Goal: Check status

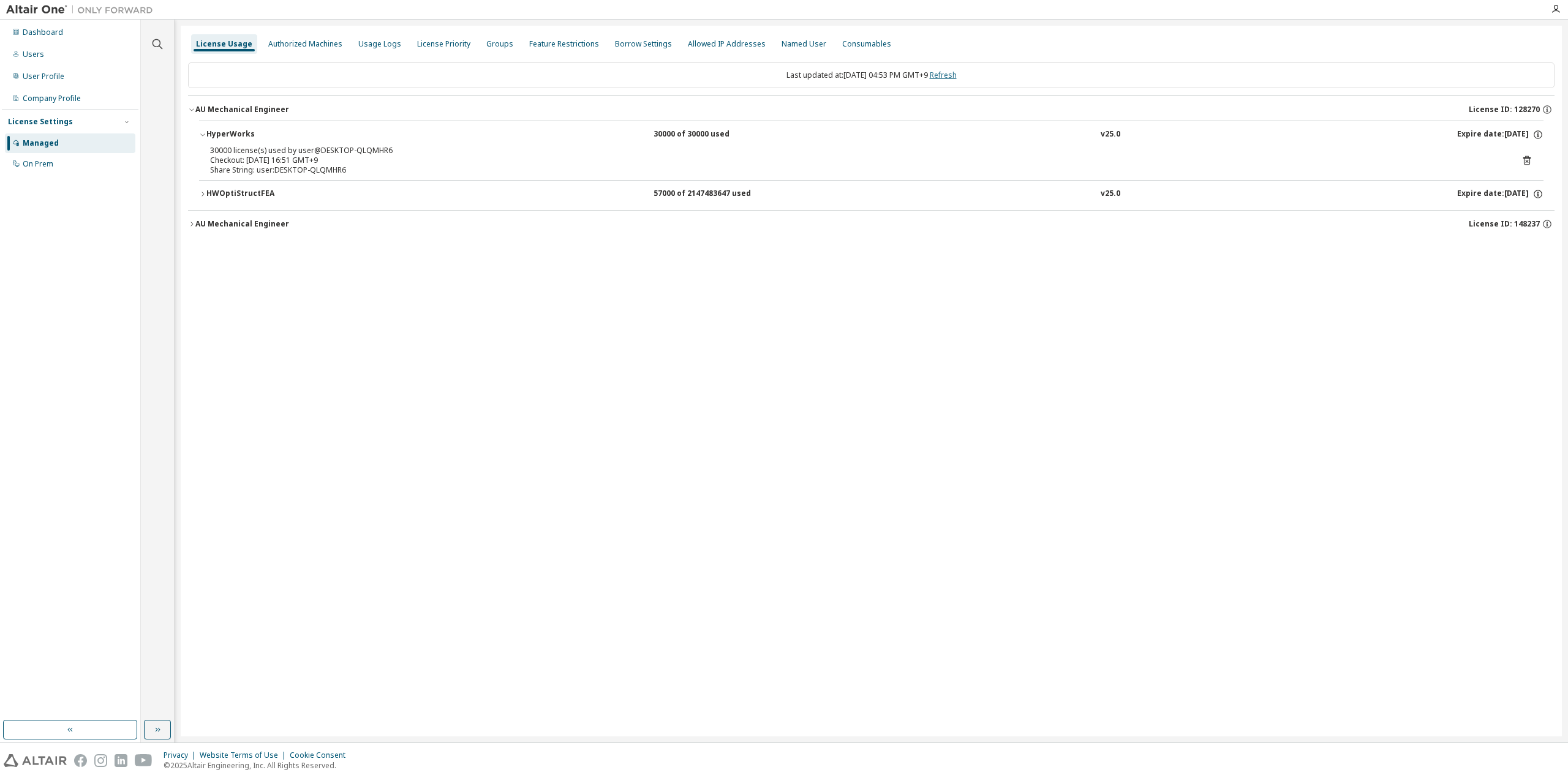
click at [956, 76] on link "Refresh" at bounding box center [943, 75] width 27 height 11
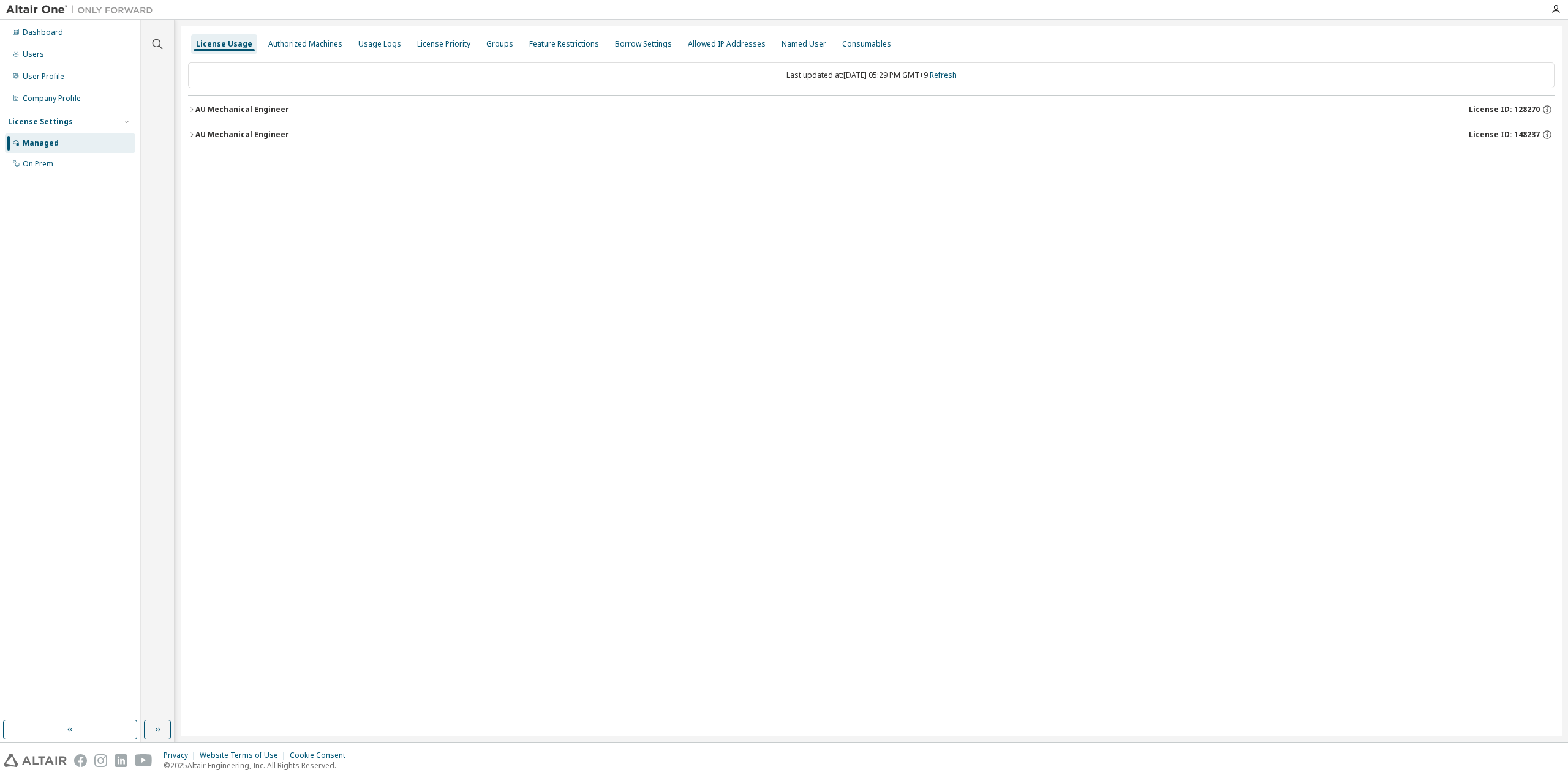
click at [230, 100] on button "AU Mechanical Engineer License ID: 128270" at bounding box center [871, 110] width 1366 height 27
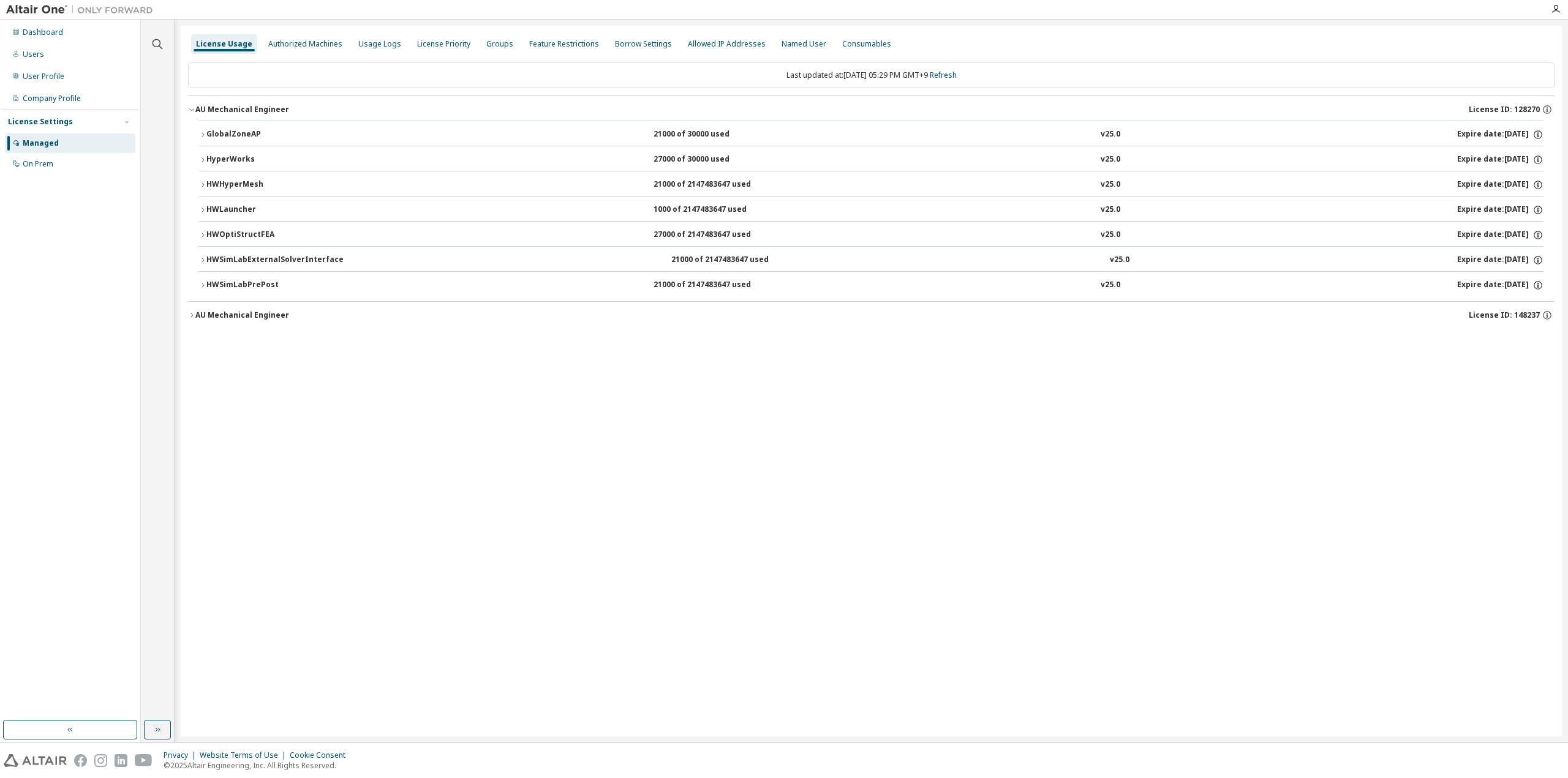
click at [341, 387] on div "License Usage Authorized Machines Usage Logs License Priority Groups Feature Re…" at bounding box center [871, 381] width 1381 height 711
click at [234, 153] on button "HyperWorks 27000 of 30000 used v25.0 Expire date: [DATE]" at bounding box center [871, 160] width 1344 height 27
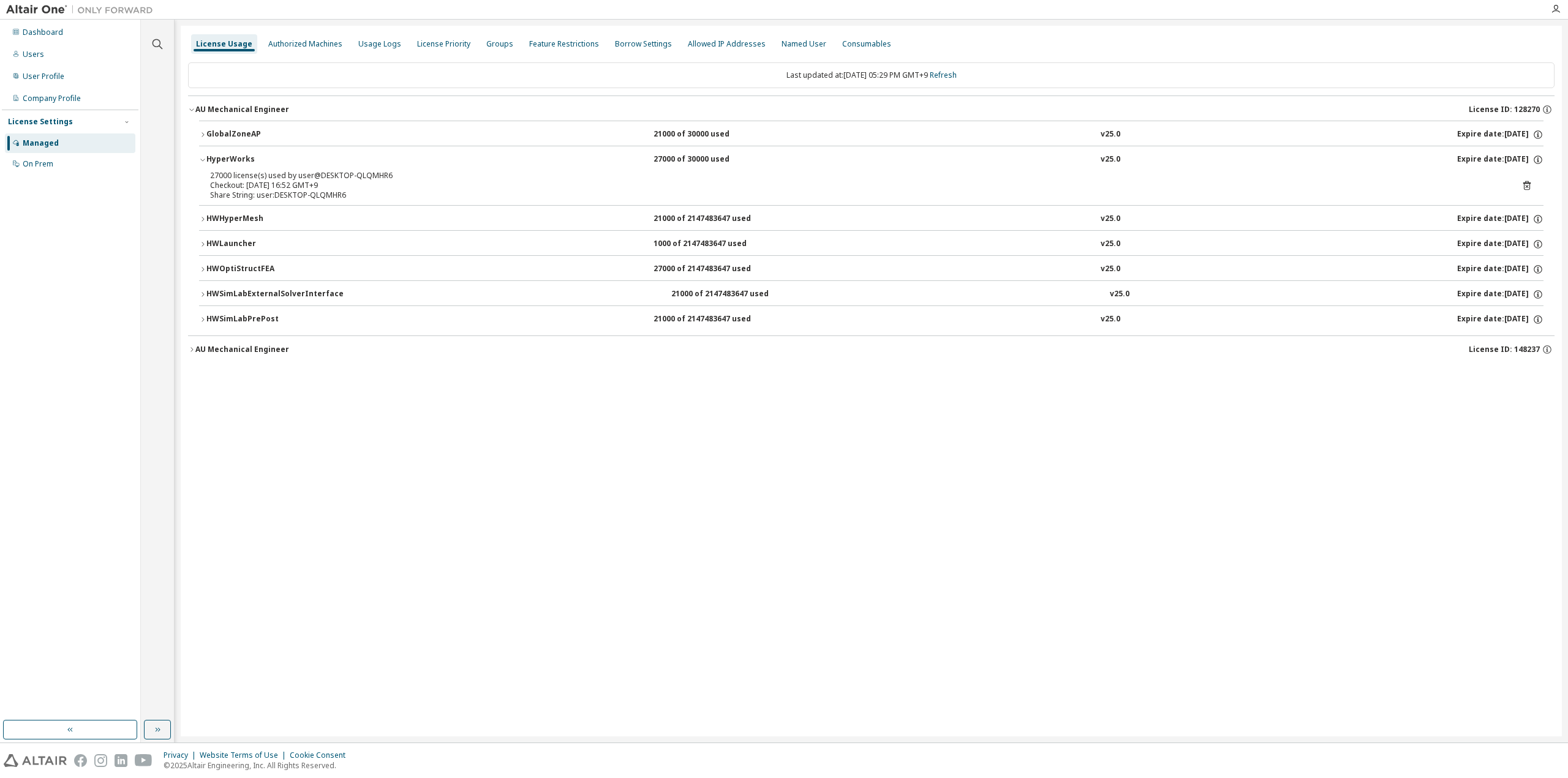
click at [234, 153] on button "HyperWorks 27000 of 30000 used v25.0 Expire date: [DATE]" at bounding box center [871, 160] width 1344 height 27
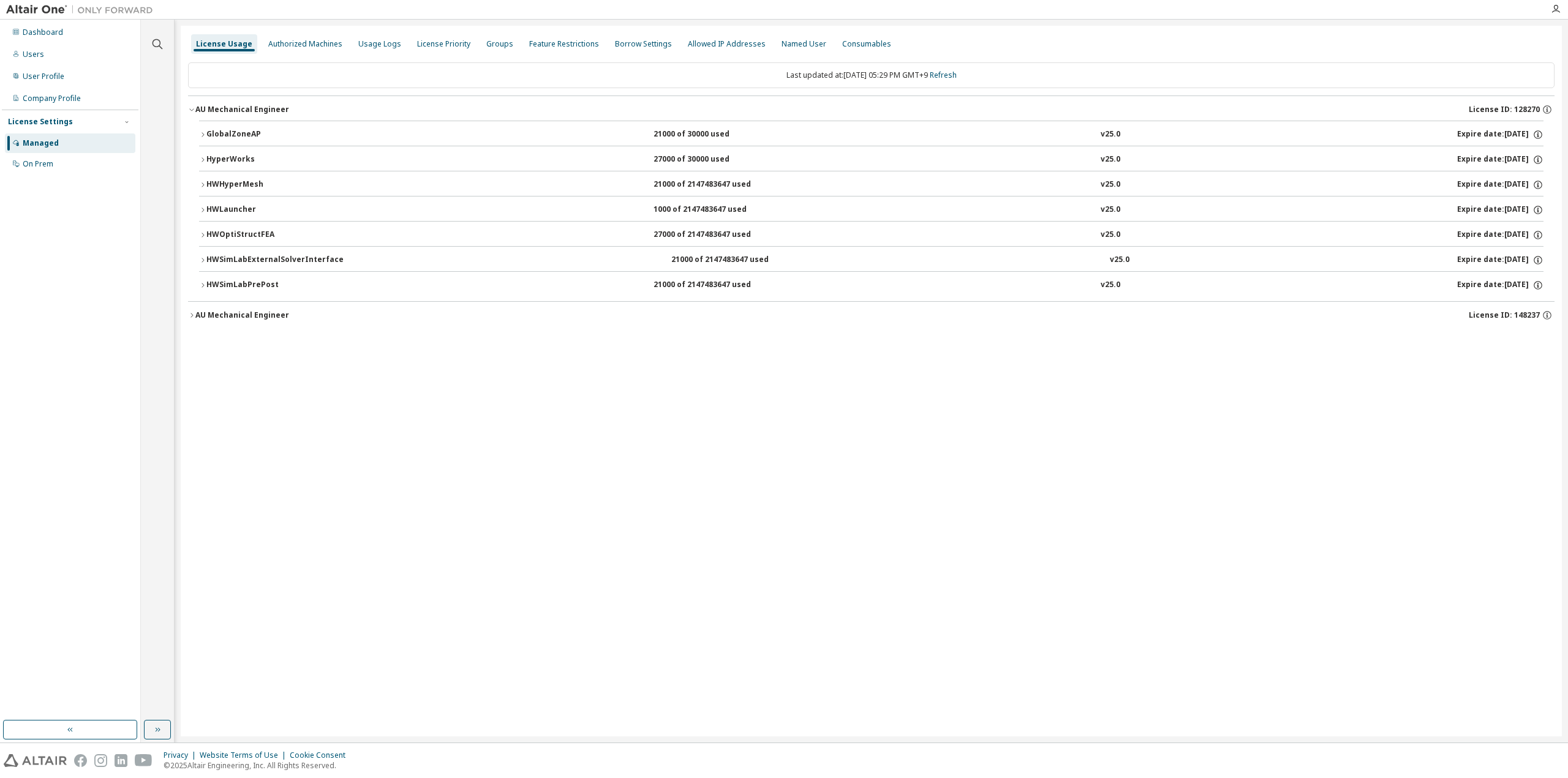
drag, startPoint x: 724, startPoint y: 575, endPoint x: 736, endPoint y: 579, distance: 12.6
click at [736, 579] on div "License Usage Authorized Machines Usage Logs License Priority Groups Feature Re…" at bounding box center [871, 381] width 1381 height 711
click at [227, 236] on div "HWOptiStructFEA" at bounding box center [261, 235] width 110 height 11
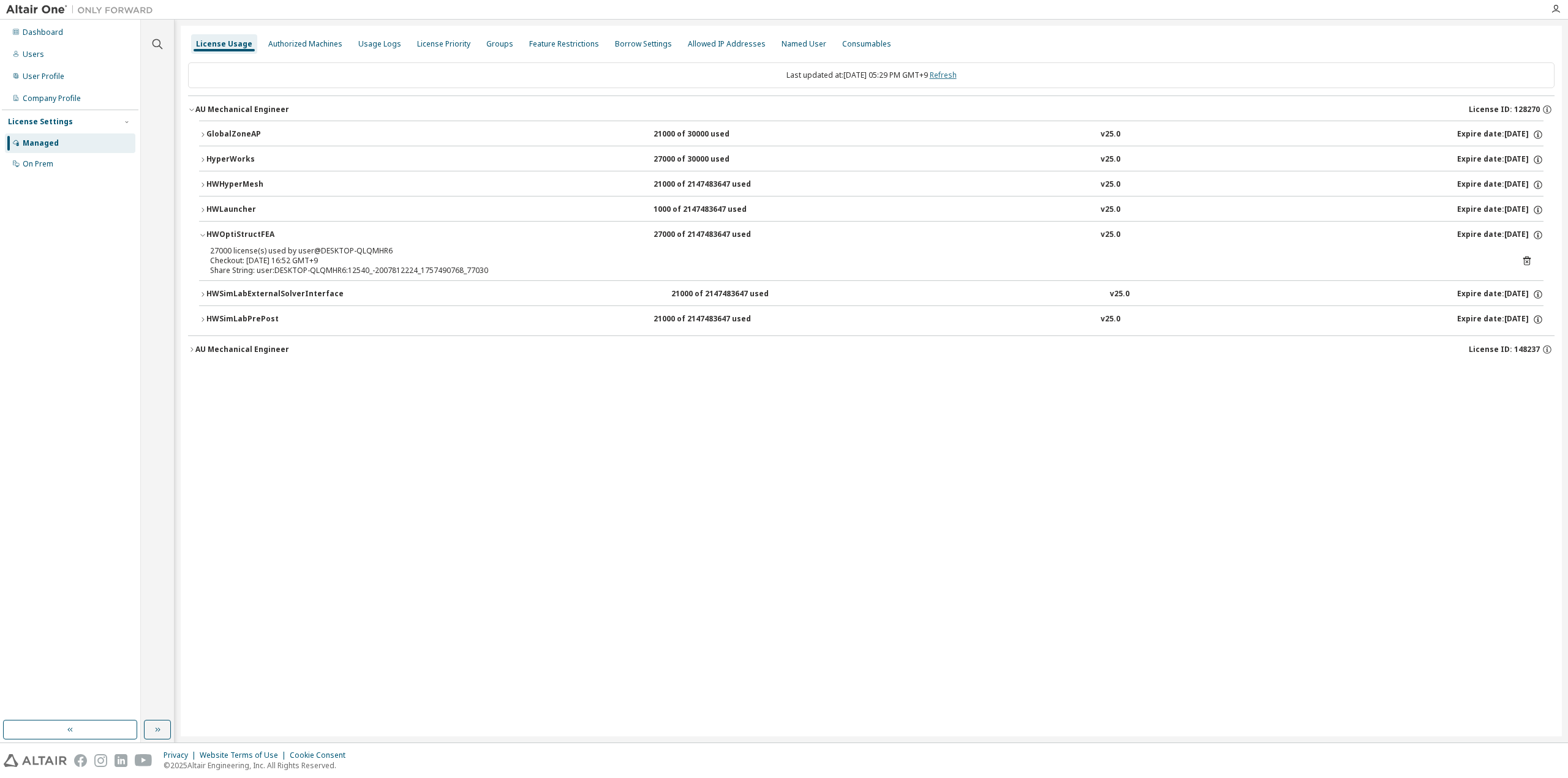
click at [956, 72] on link "Refresh" at bounding box center [943, 75] width 27 height 11
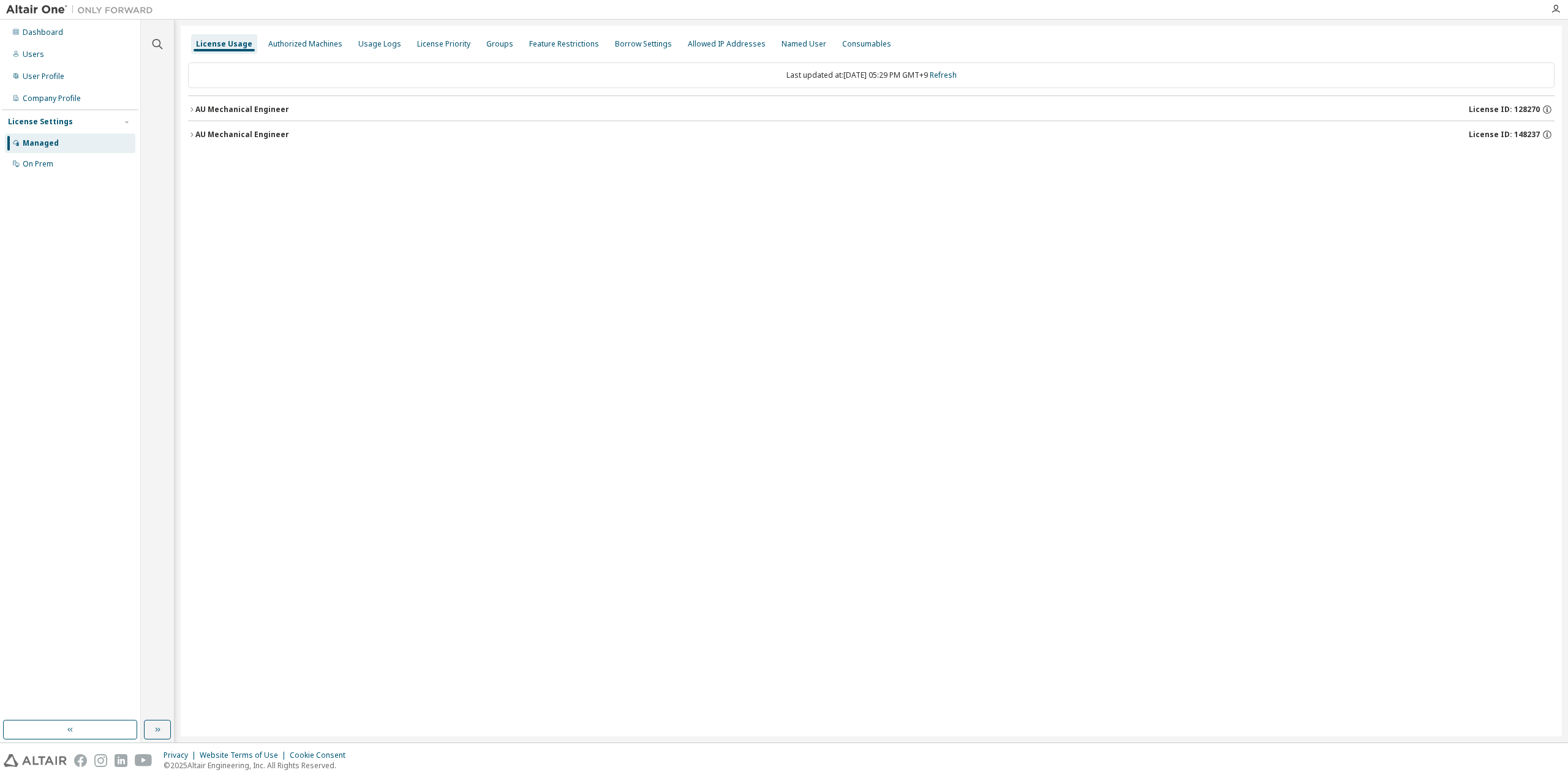
click at [266, 115] on button "AU Mechanical Engineer License ID: 128270" at bounding box center [871, 110] width 1366 height 27
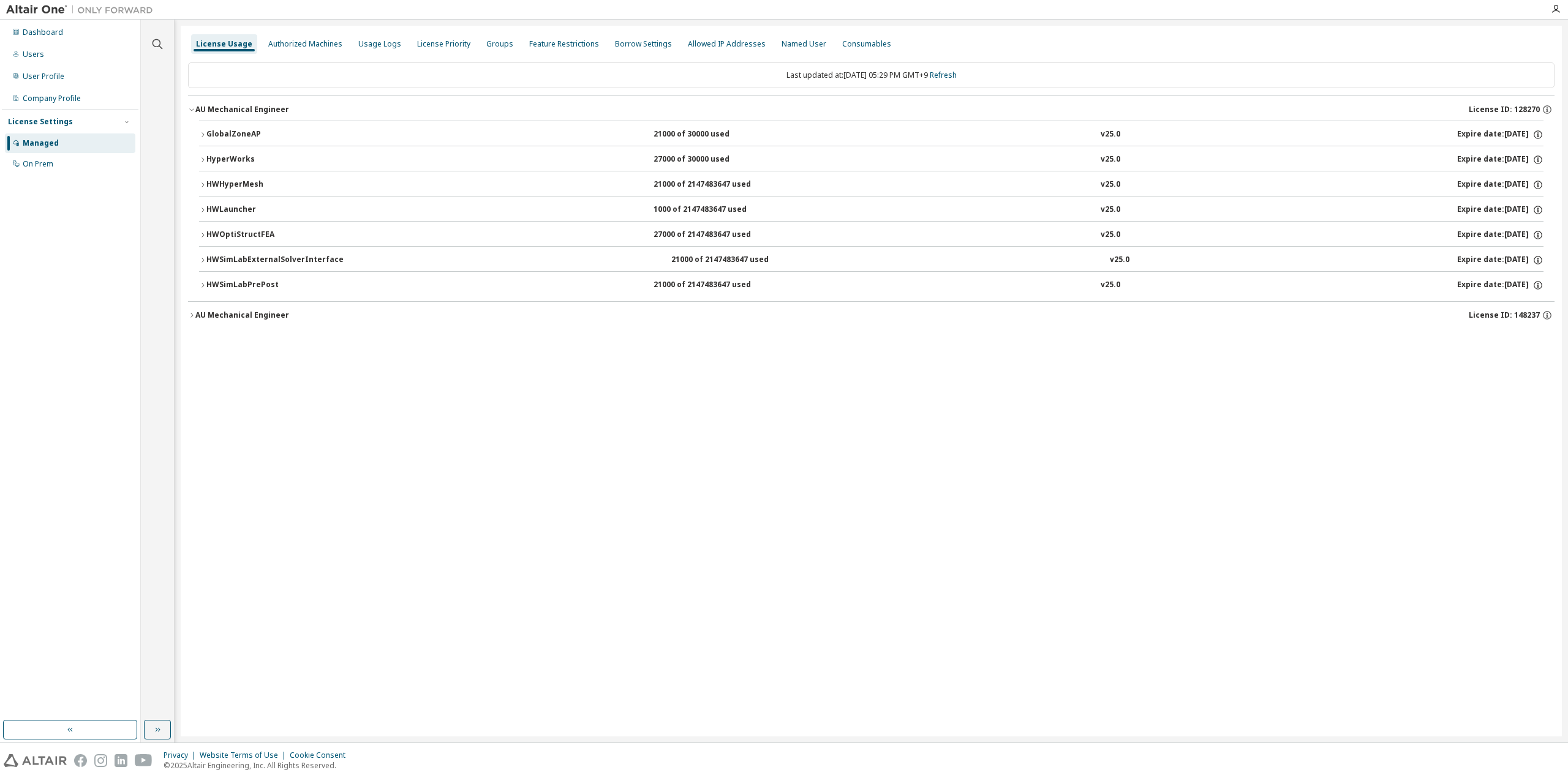
click at [223, 235] on div "HWOptiStructFEA" at bounding box center [261, 235] width 110 height 11
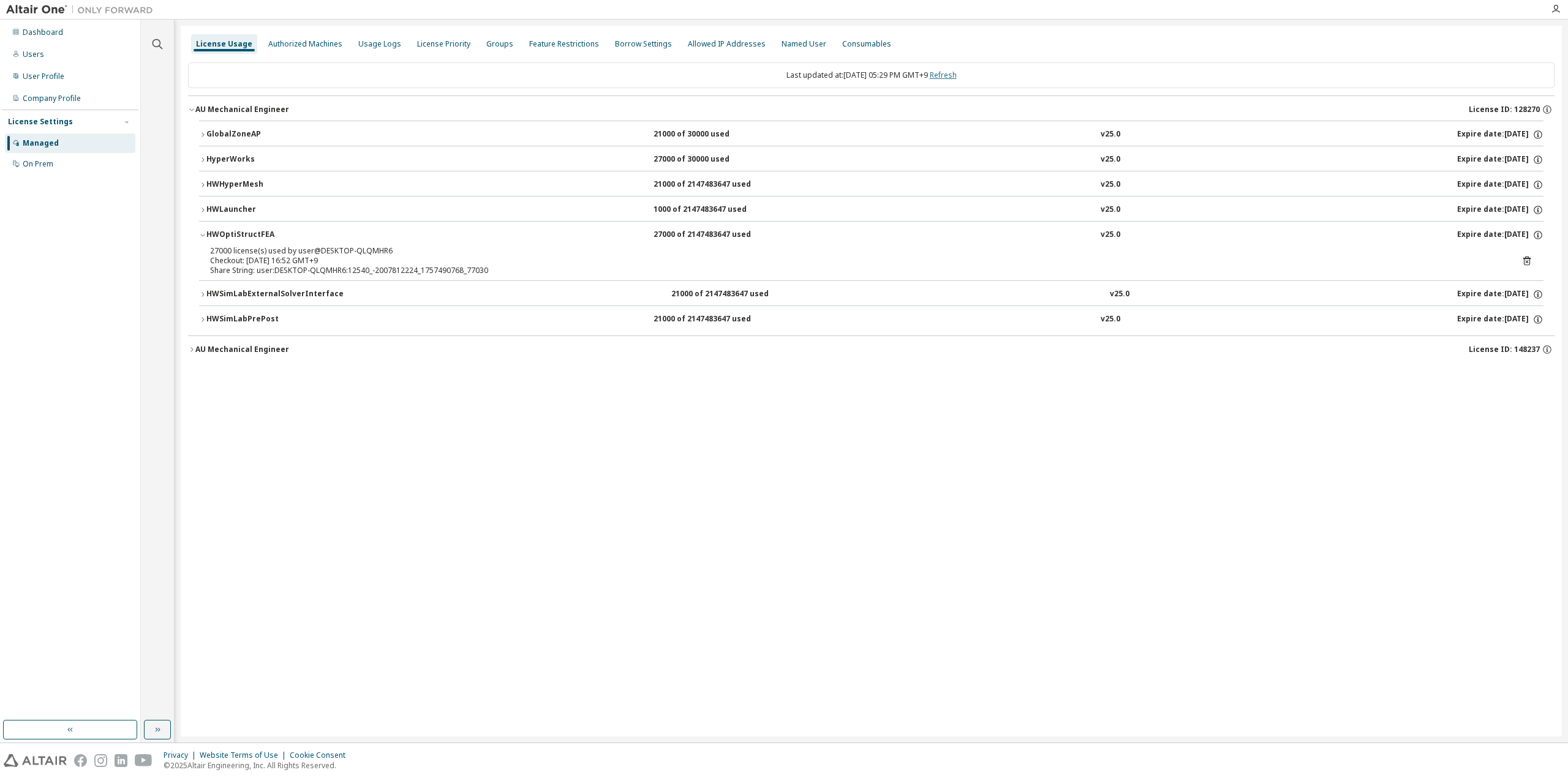
click at [949, 76] on link "Refresh" at bounding box center [943, 75] width 27 height 11
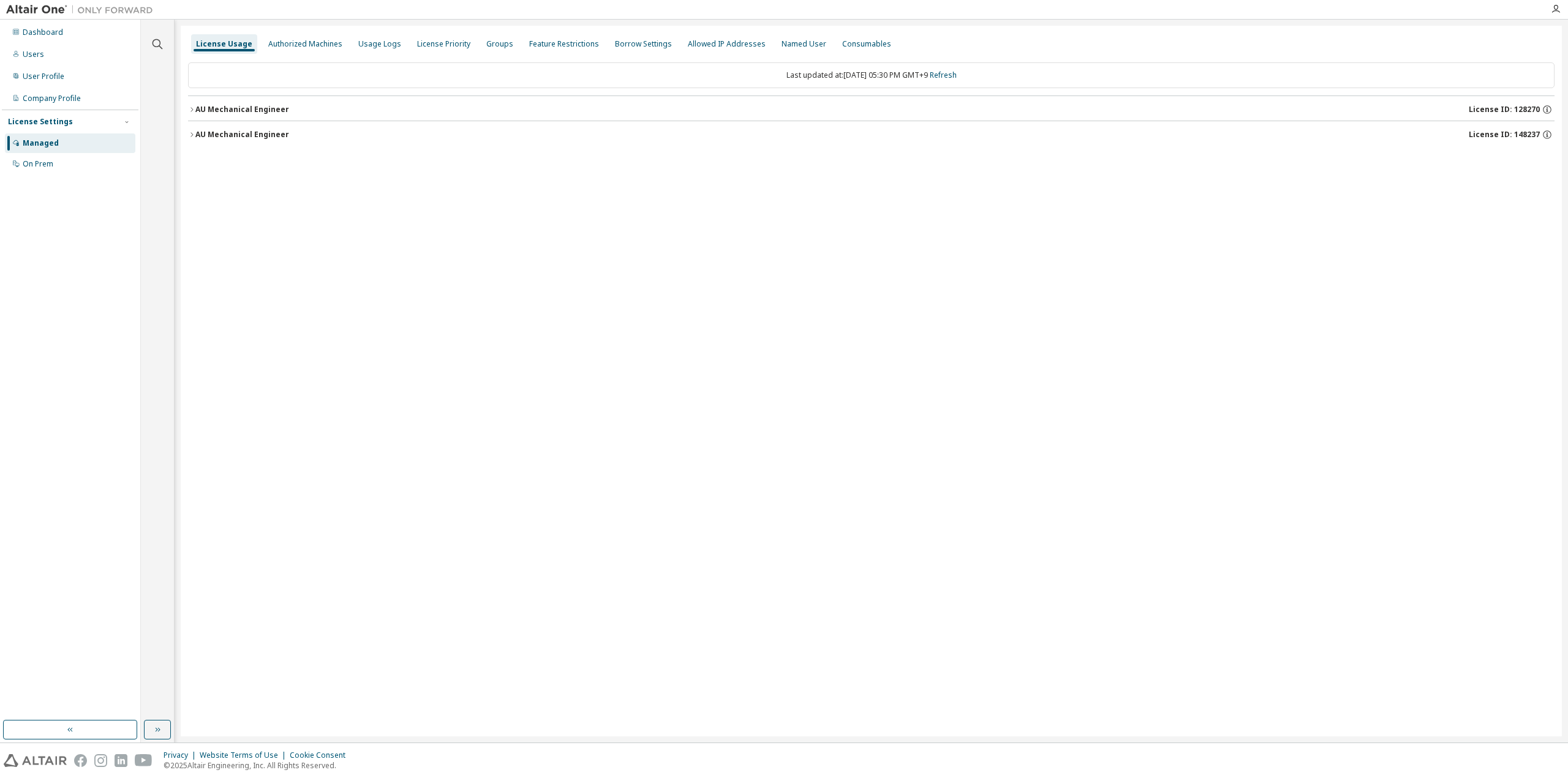
click at [224, 108] on div "AU Mechanical Engineer" at bounding box center [242, 110] width 94 height 10
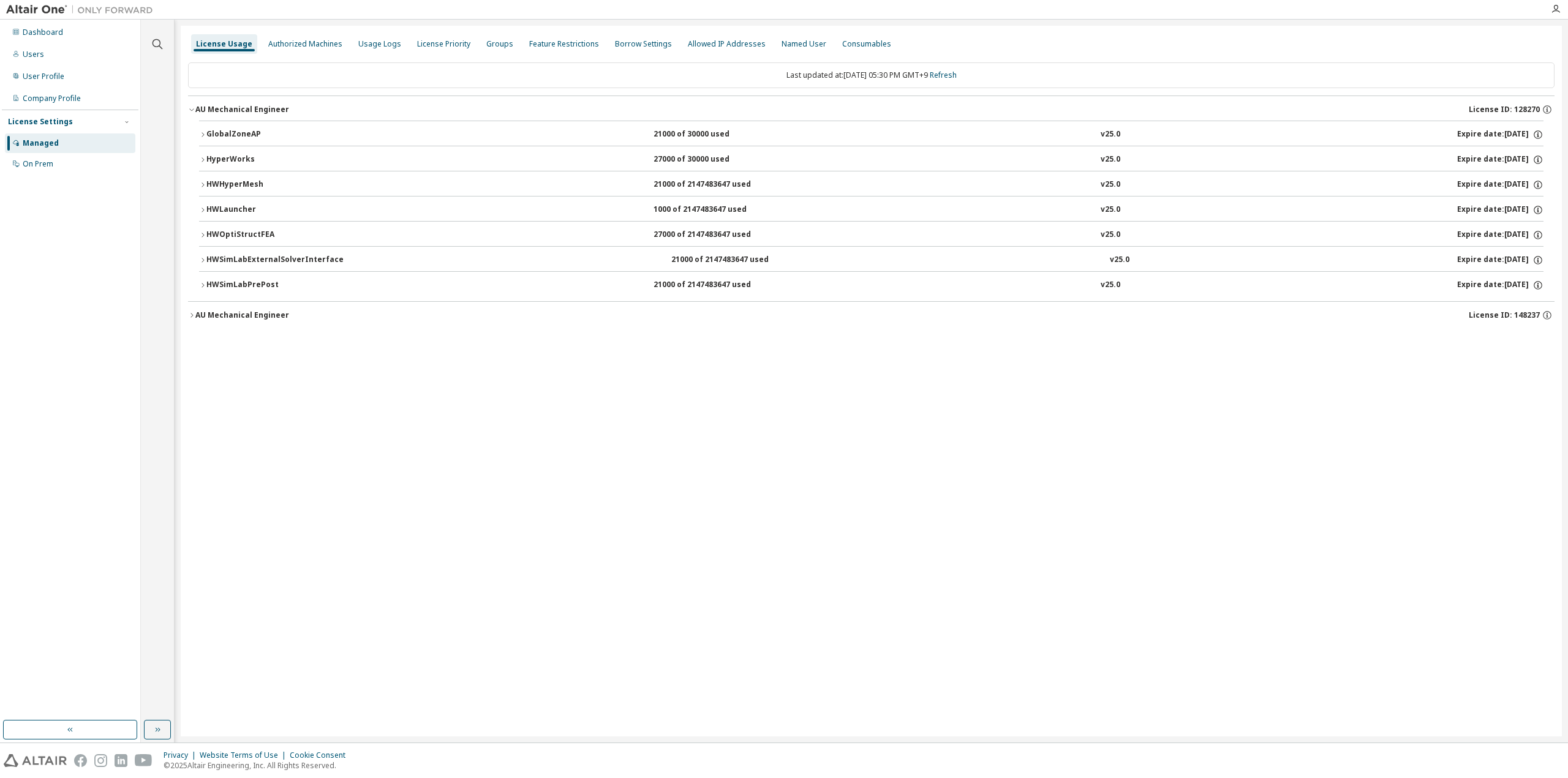
click at [244, 233] on div "HWOptiStructFEA" at bounding box center [261, 235] width 110 height 11
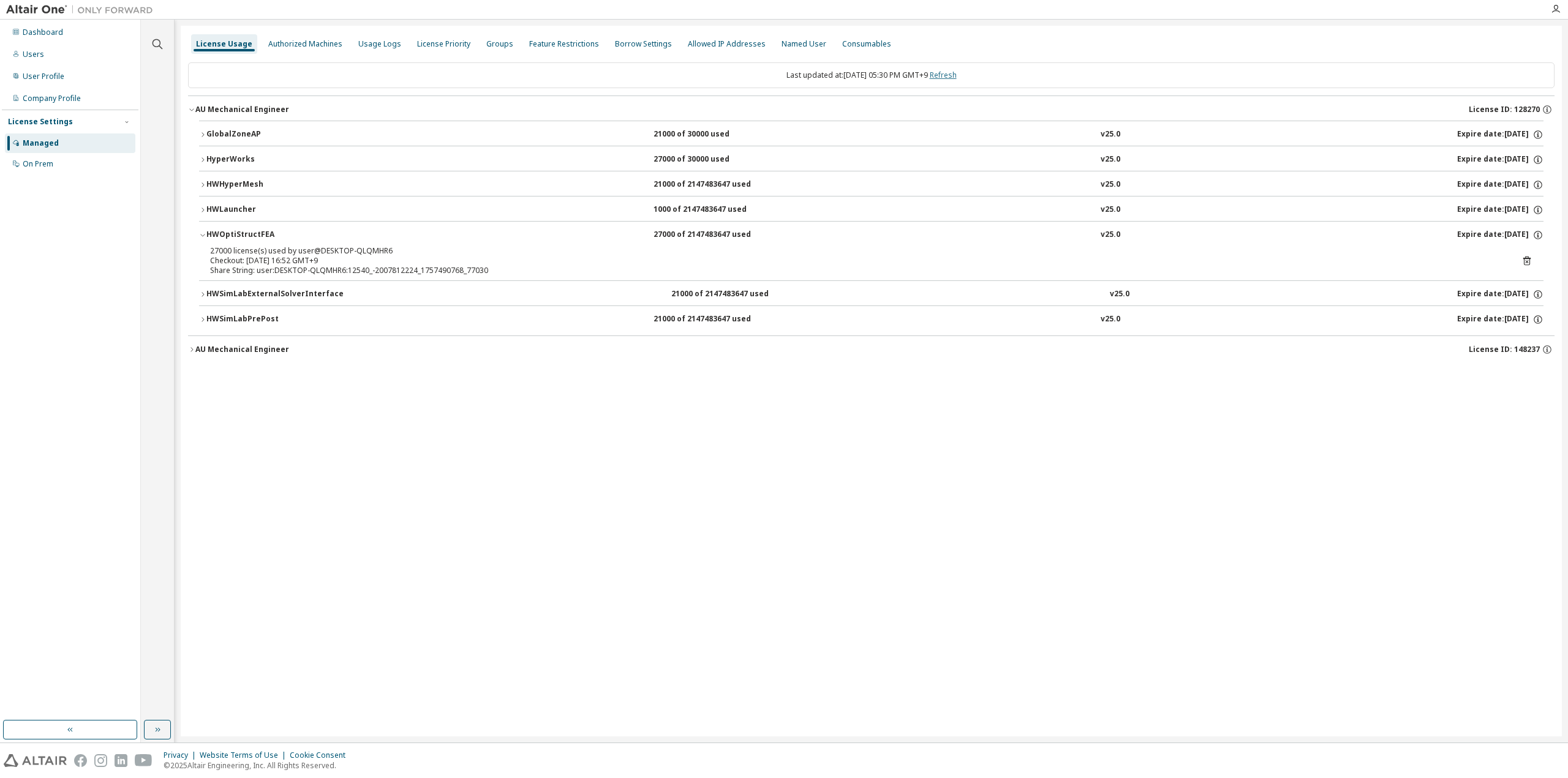
click at [956, 71] on link "Refresh" at bounding box center [943, 75] width 27 height 11
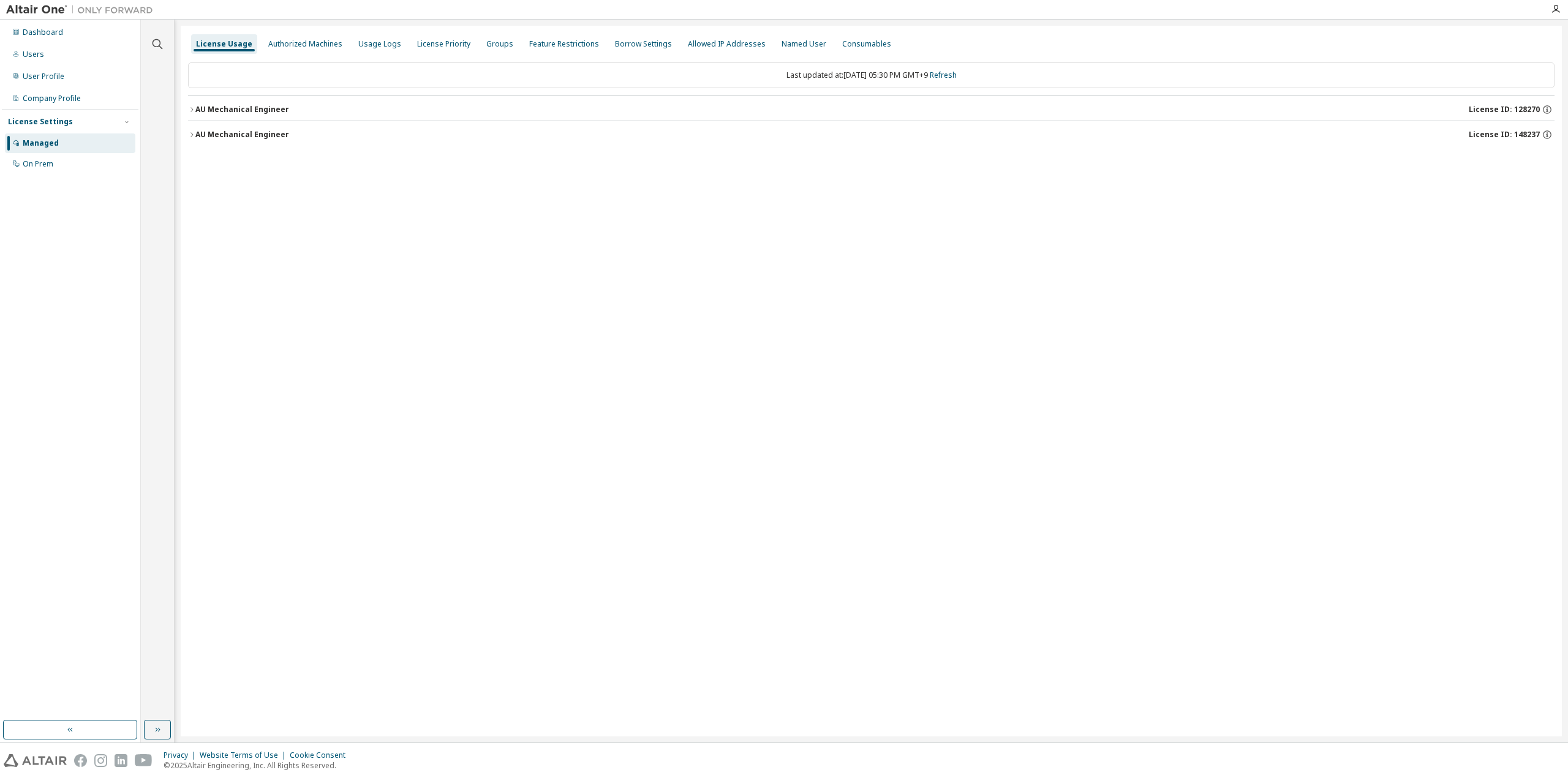
click at [245, 105] on div "AU Mechanical Engineer" at bounding box center [242, 110] width 94 height 10
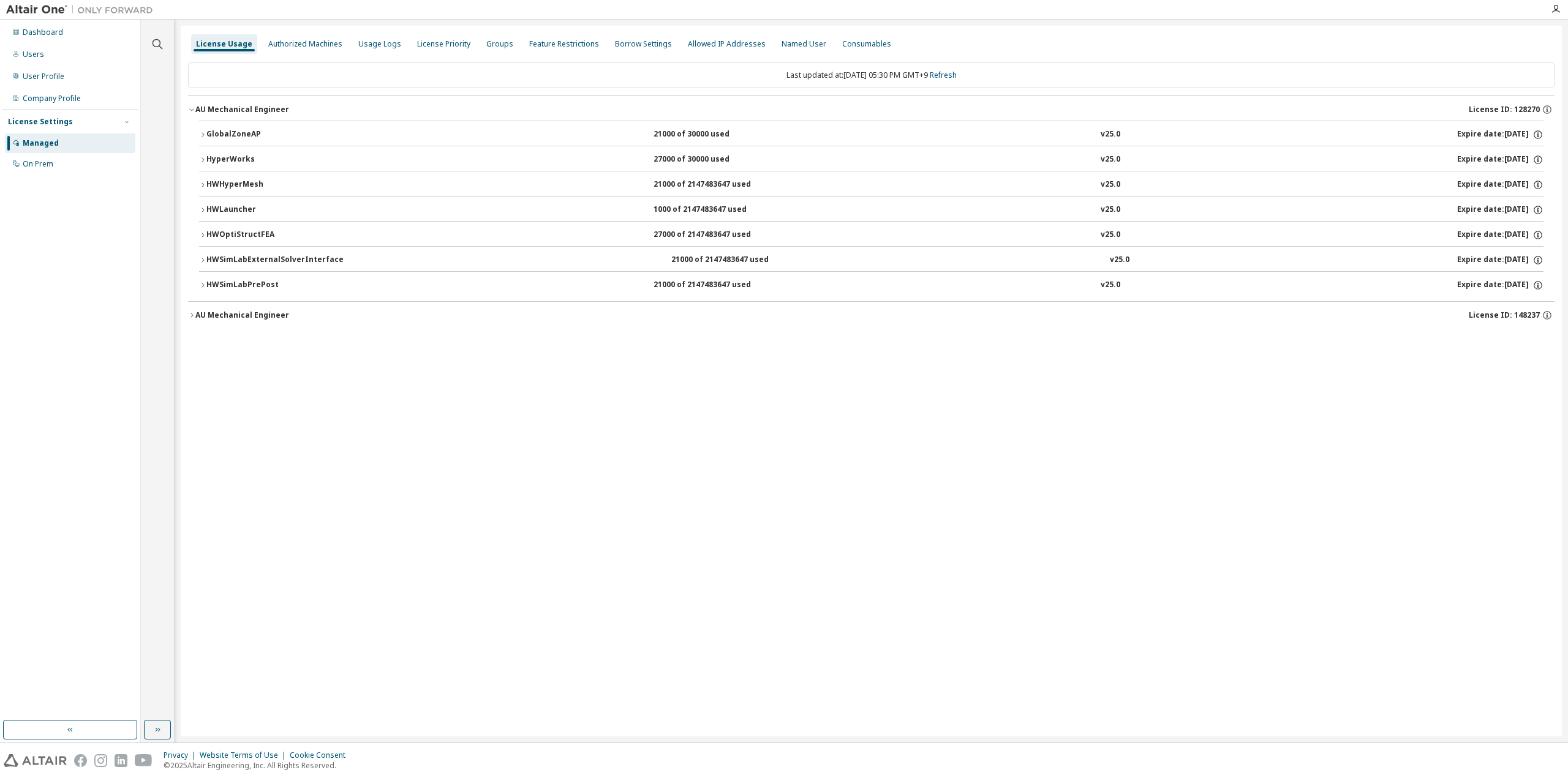
click at [233, 232] on div "HWOptiStructFEA" at bounding box center [261, 235] width 110 height 11
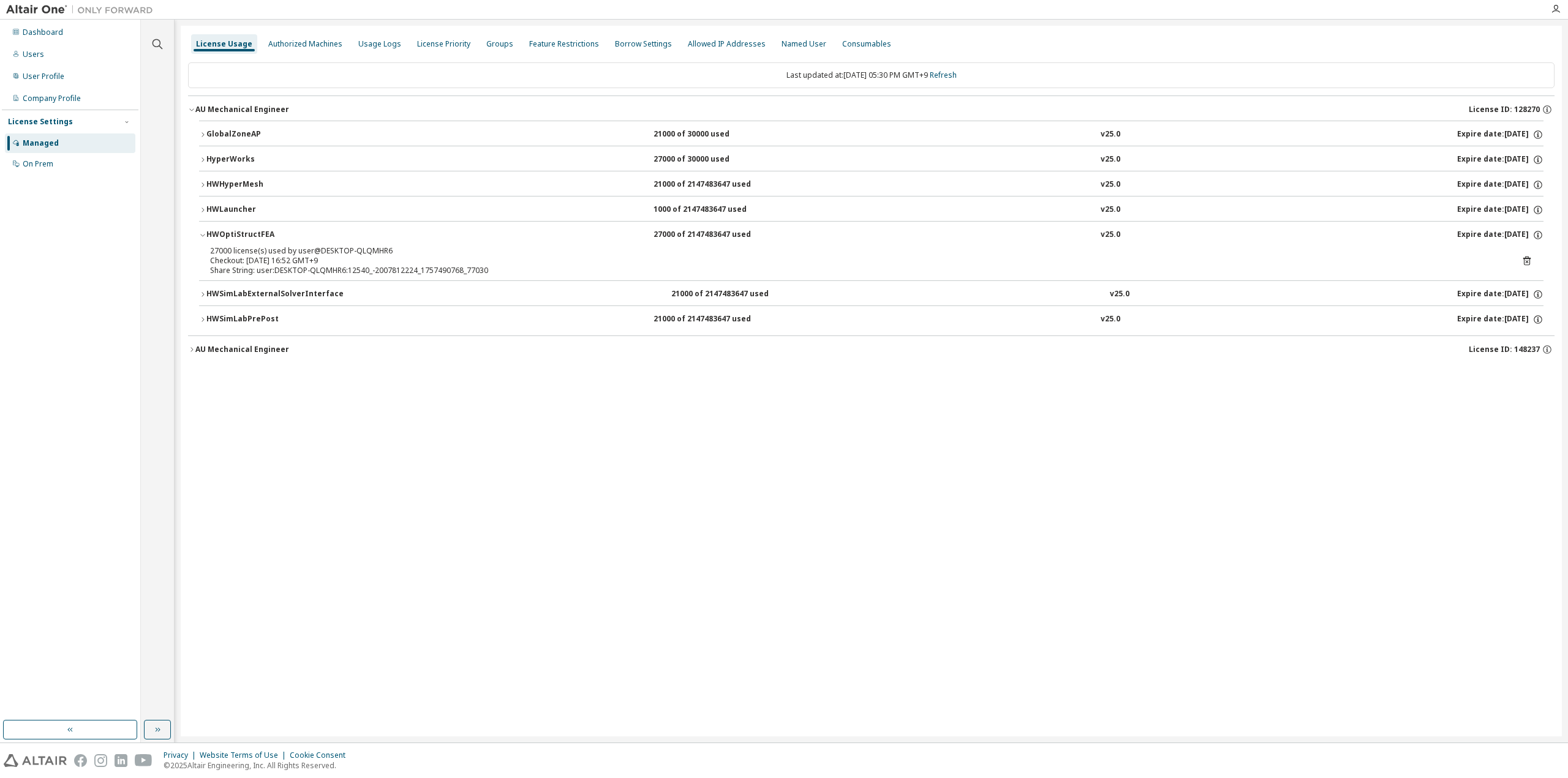
click at [676, 559] on div "License Usage Authorized Machines Usage Logs License Priority Groups Feature Re…" at bounding box center [871, 381] width 1381 height 711
